Goal: Task Accomplishment & Management: Manage account settings

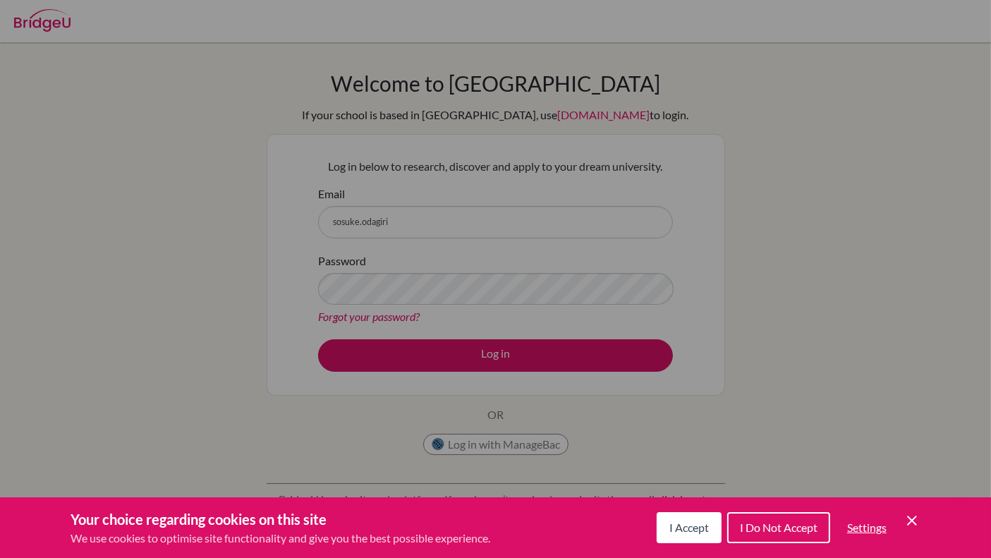
click at [682, 526] on span "I Accept" at bounding box center [690, 527] width 40 height 13
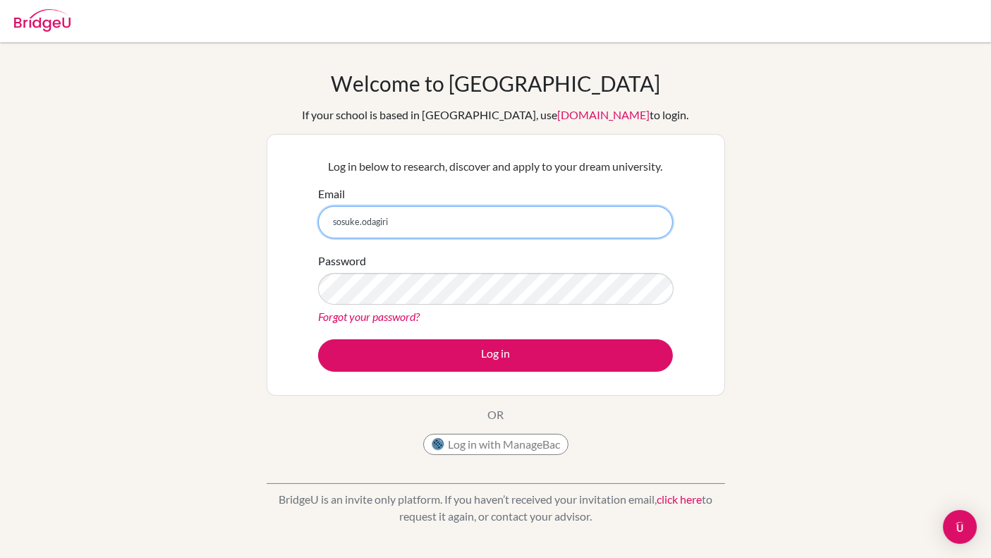
click at [416, 219] on input "sosuke.odagiri" at bounding box center [495, 222] width 355 height 32
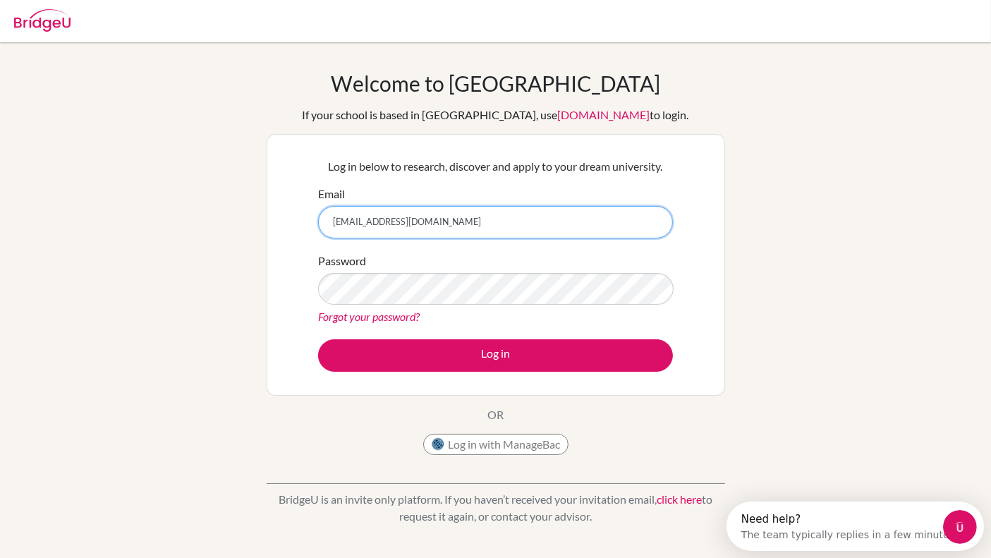
type input "[EMAIL_ADDRESS][DOMAIN_NAME]"
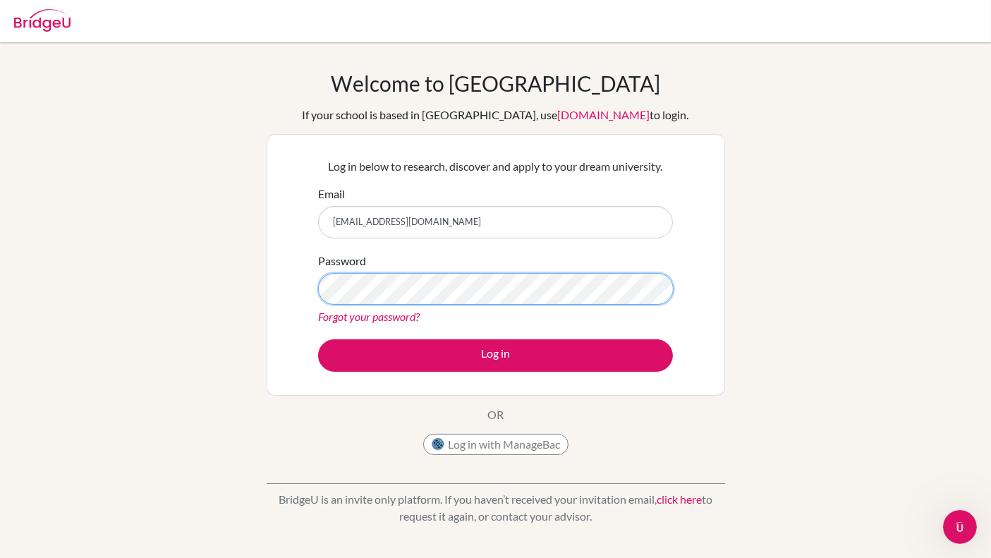
click at [318, 339] on button "Log in" at bounding box center [495, 355] width 355 height 32
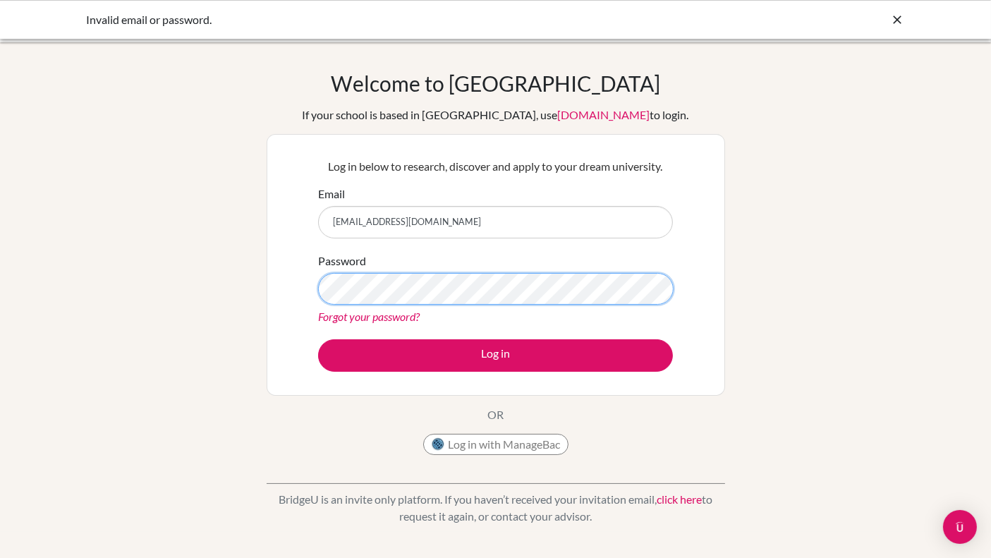
click at [318, 339] on button "Log in" at bounding box center [495, 355] width 355 height 32
click at [478, 451] on button "Log in with ManageBac" at bounding box center [495, 444] width 145 height 21
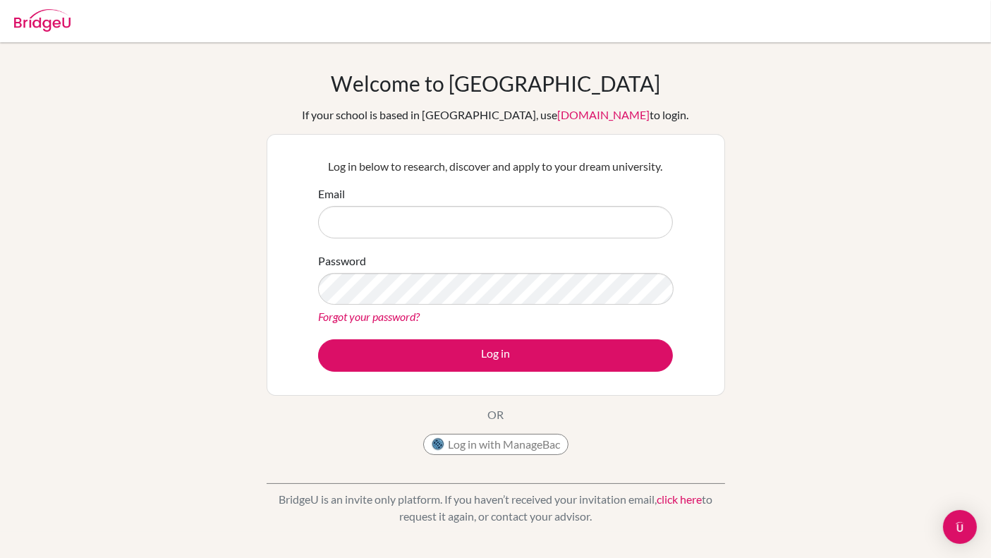
click at [440, 214] on input "Email" at bounding box center [495, 222] width 355 height 32
type input "[EMAIL_ADDRESS][DOMAIN_NAME]"
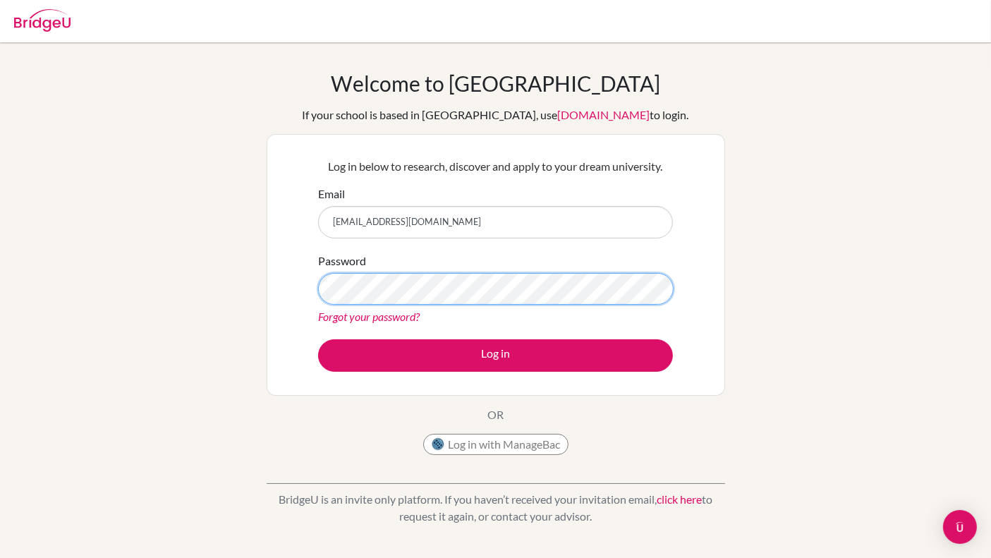
click at [318, 339] on button "Log in" at bounding box center [495, 355] width 355 height 32
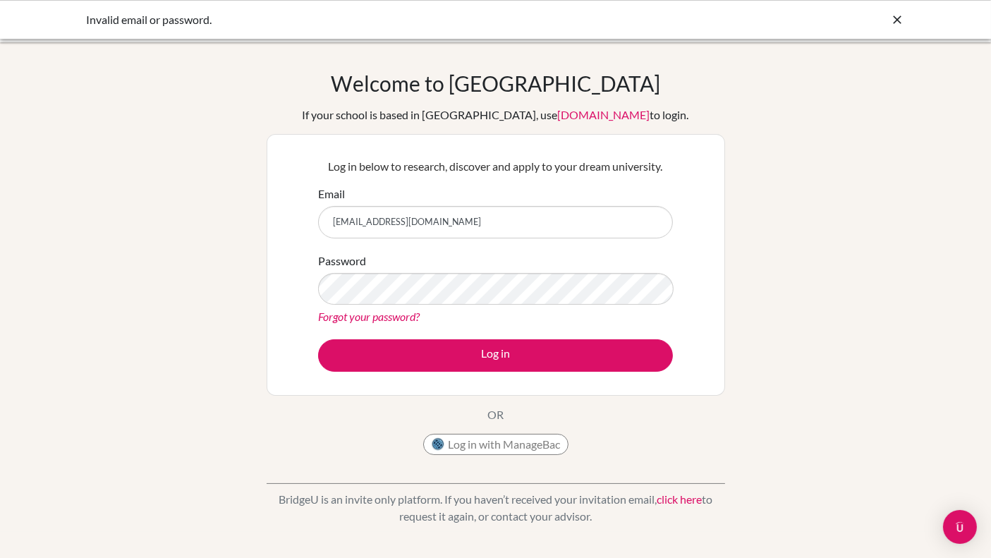
click at [402, 319] on link "Forgot your password?" at bounding box center [369, 316] width 102 height 13
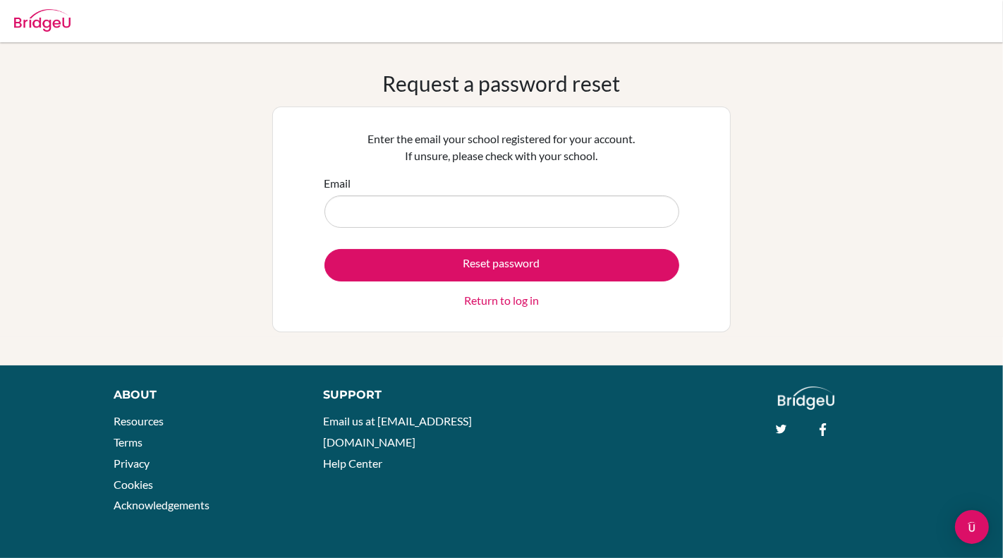
click at [380, 188] on div "Email" at bounding box center [502, 201] width 355 height 53
click at [375, 211] on input "Email" at bounding box center [502, 211] width 355 height 32
type input "sosuke.odagiri@acsinternational.edu.sg"
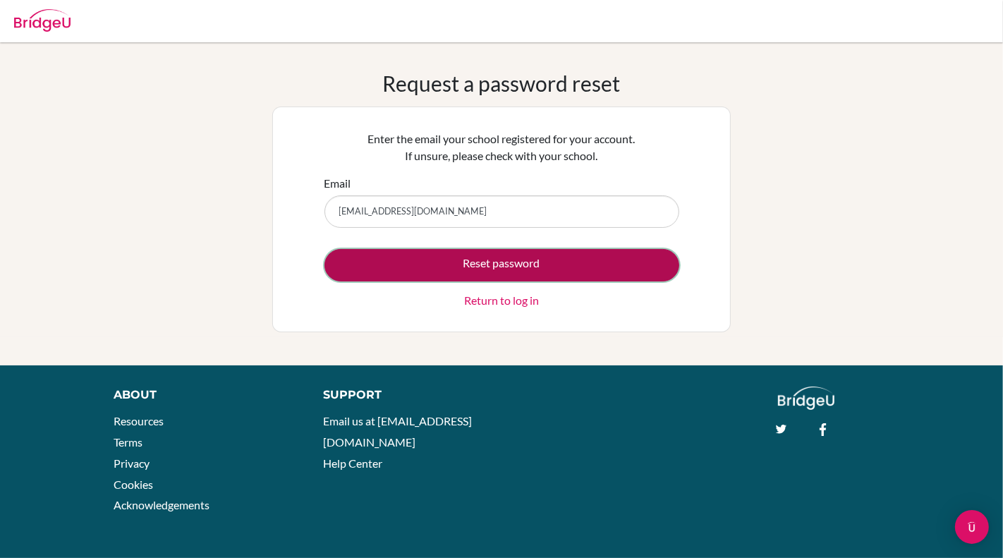
click at [416, 261] on button "Reset password" at bounding box center [502, 265] width 355 height 32
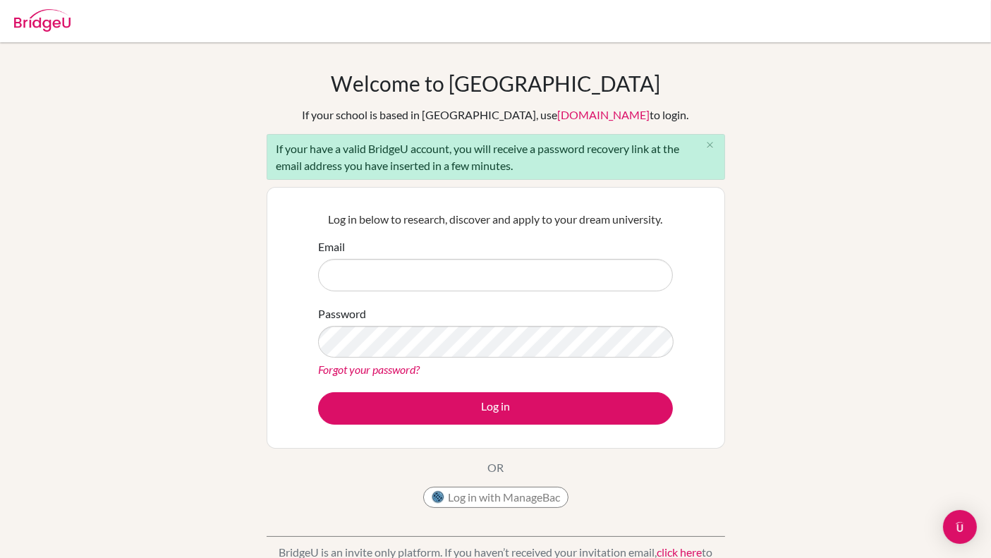
click at [382, 269] on input "Email" at bounding box center [495, 275] width 355 height 32
